Goal: Find specific page/section: Find specific page/section

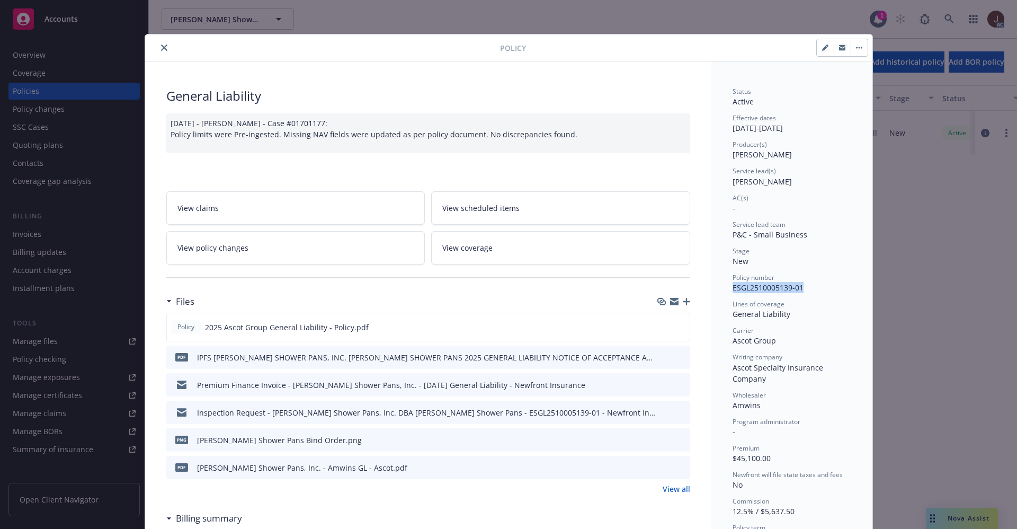
click at [161, 48] on icon "close" at bounding box center [164, 48] width 6 height 6
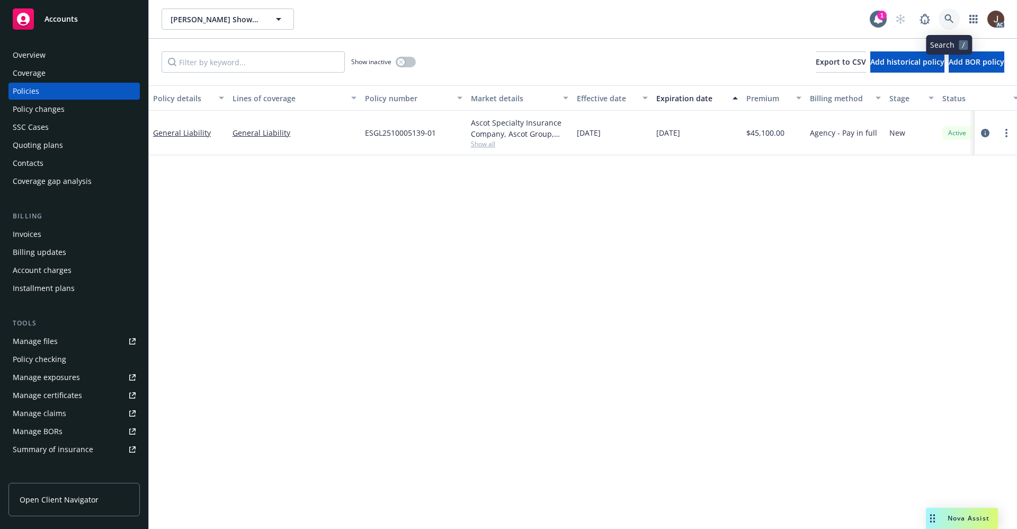
click at [951, 21] on icon at bounding box center [950, 19] width 10 height 10
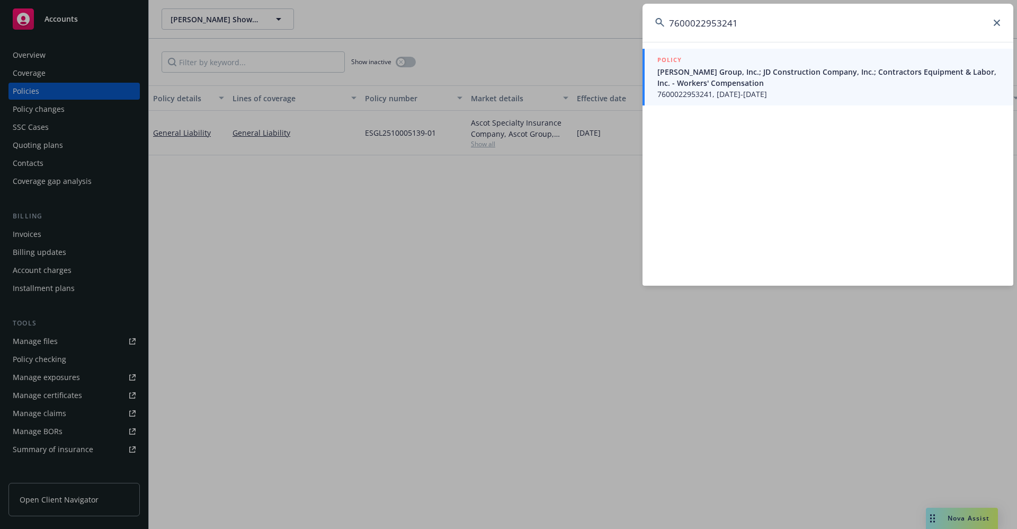
click at [771, 27] on input "7600022953241" at bounding box center [828, 23] width 371 height 38
drag, startPoint x: 744, startPoint y: 21, endPoint x: 645, endPoint y: 22, distance: 98.6
click at [632, 22] on div "7600022953241 POLICY [PERSON_NAME] Group, Inc.; JD Construction Company, Inc.; …" at bounding box center [508, 264] width 1017 height 529
paste input "[PERSON_NAME] & Company Realtors"
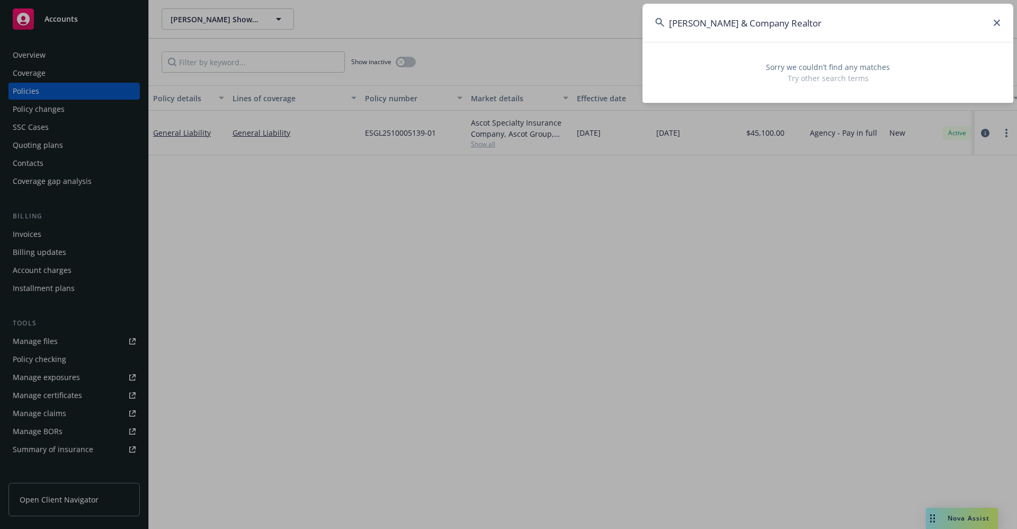
click at [759, 23] on input "[PERSON_NAME] & Company Realtor" at bounding box center [828, 23] width 371 height 38
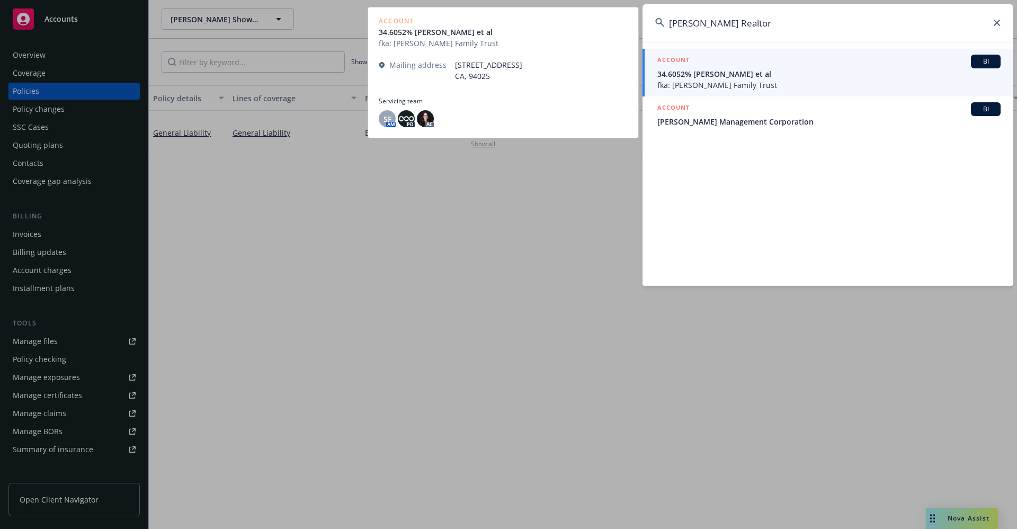
type input "[PERSON_NAME] Realtor"
click at [760, 81] on span "fka: [PERSON_NAME] Family Trust" at bounding box center [829, 84] width 343 height 11
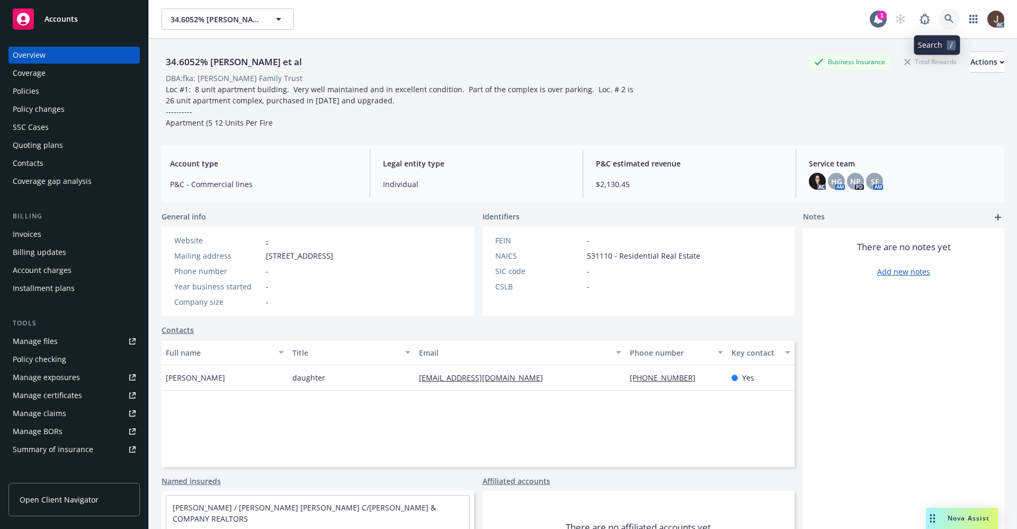
click at [945, 19] on icon at bounding box center [950, 19] width 10 height 10
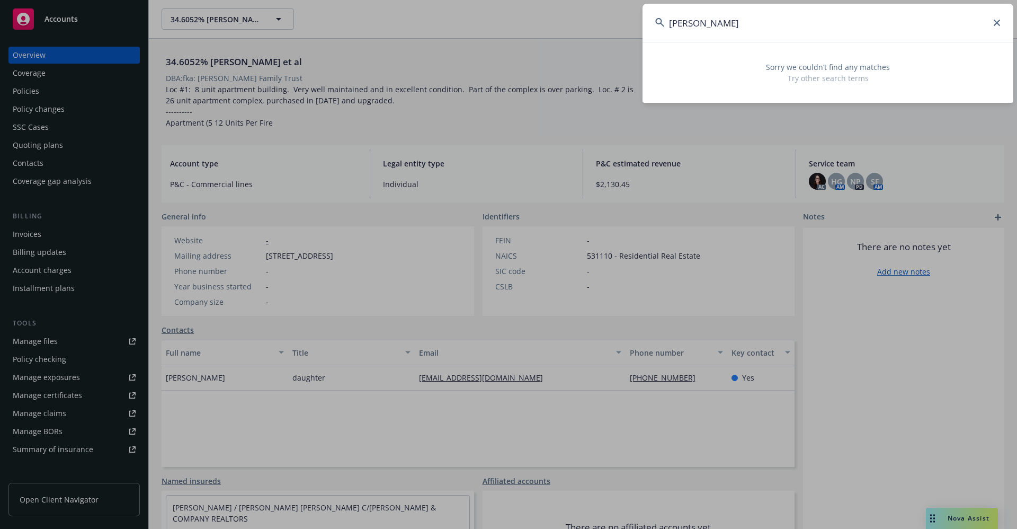
click at [727, 23] on input "[PERSON_NAME]" at bounding box center [828, 23] width 371 height 38
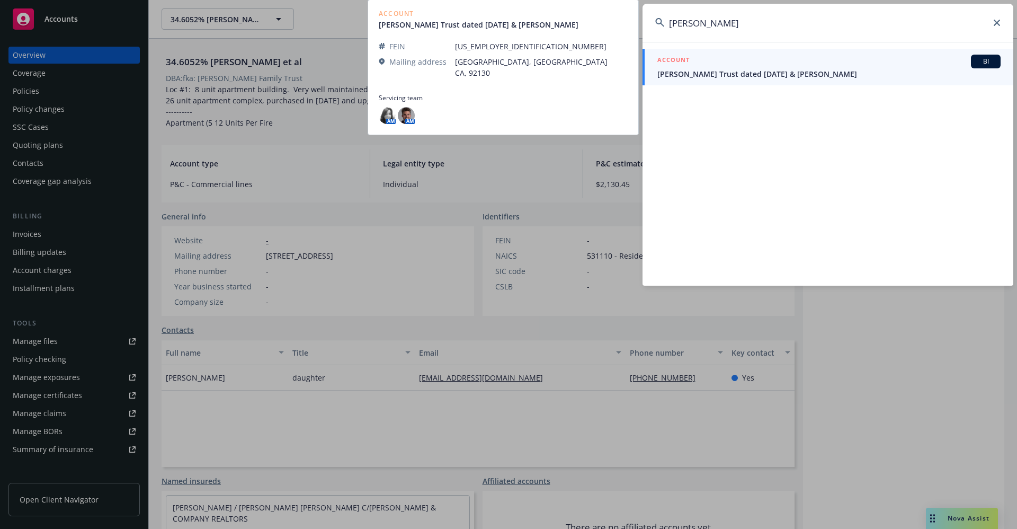
type input "[PERSON_NAME]"
click at [798, 81] on link "ACCOUNT BI [PERSON_NAME] Trust dated [DATE] & [PERSON_NAME]" at bounding box center [828, 67] width 371 height 37
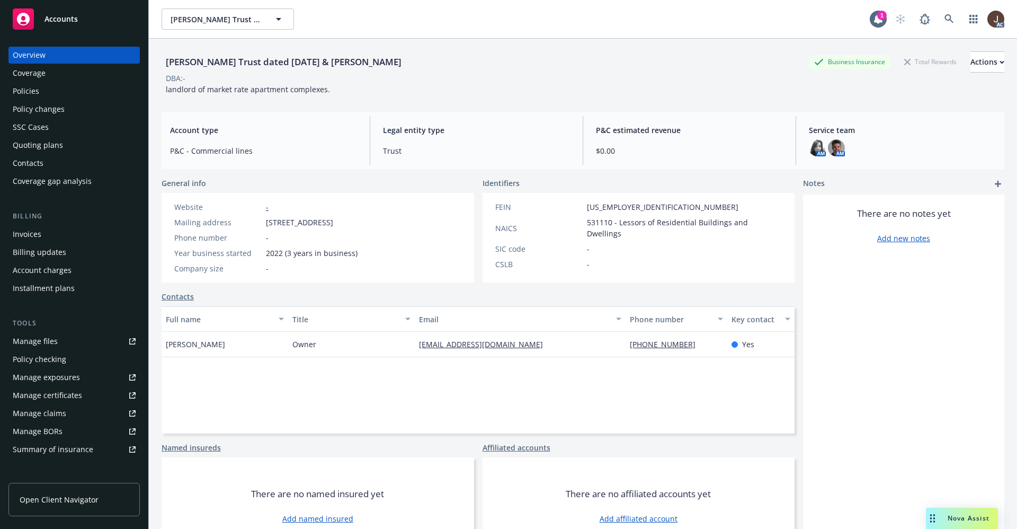
click at [21, 95] on div "Policies" at bounding box center [26, 91] width 26 height 17
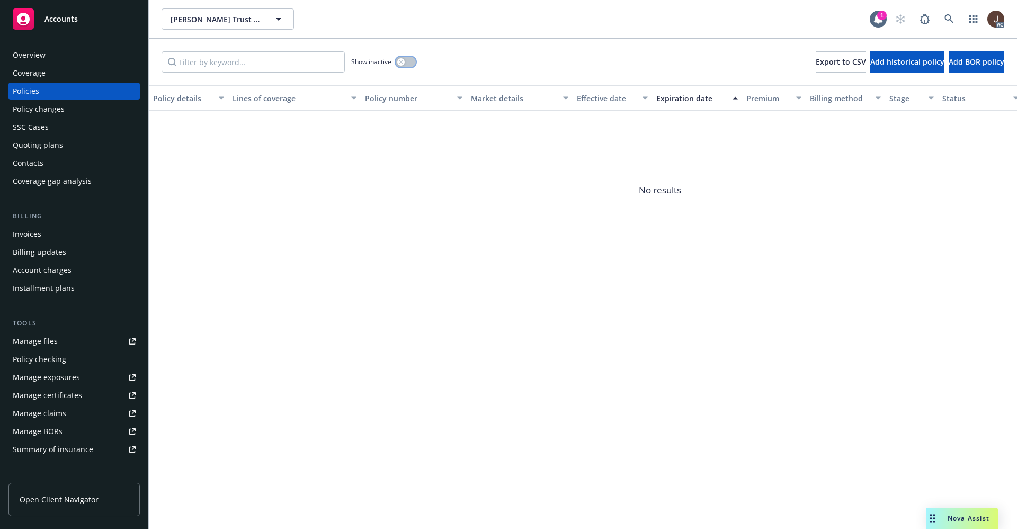
click at [408, 61] on button "button" at bounding box center [406, 62] width 20 height 11
click at [497, 60] on div "Show inactive Export to CSV Add historical policy Add BOR policy" at bounding box center [583, 62] width 868 height 47
click at [23, 55] on div "Overview" at bounding box center [29, 55] width 33 height 17
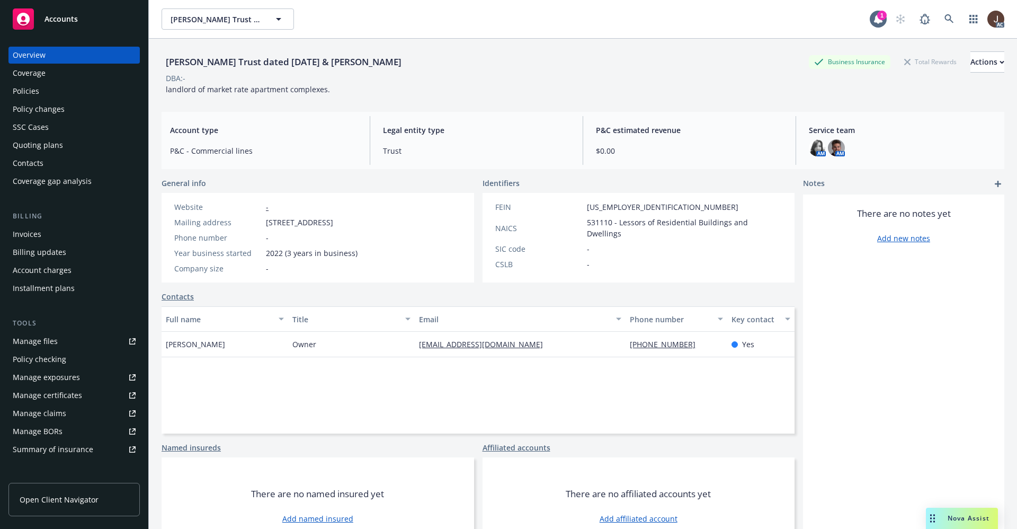
click at [33, 148] on div "Quoting plans" at bounding box center [38, 145] width 50 height 17
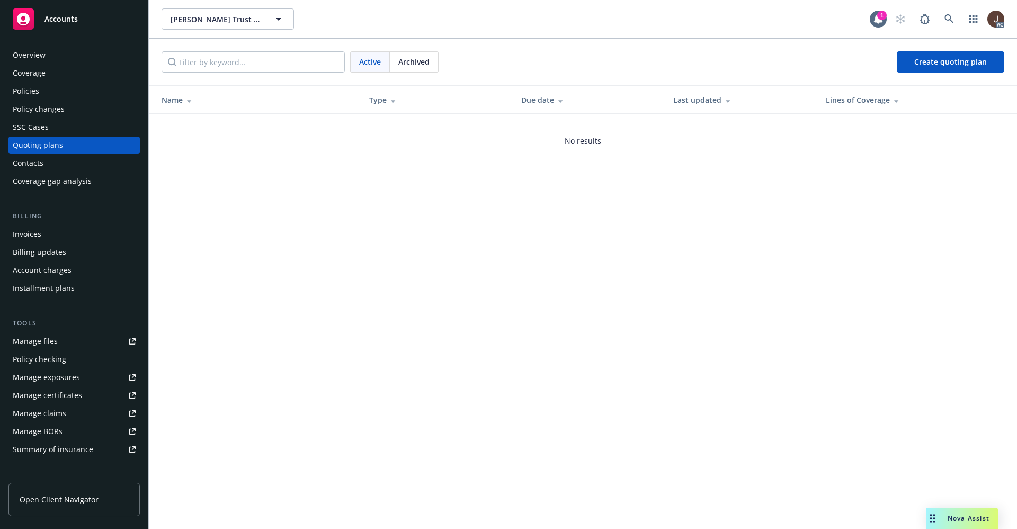
click at [25, 121] on div "SSC Cases" at bounding box center [31, 127] width 36 height 17
